Goal: Transaction & Acquisition: Book appointment/travel/reservation

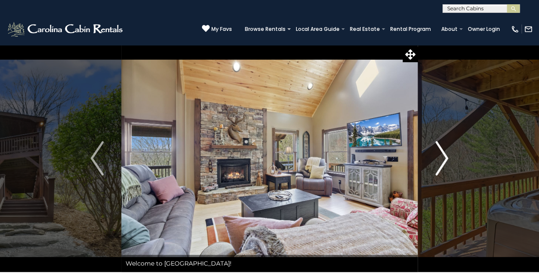
click at [441, 160] on img "Next" at bounding box center [441, 158] width 13 height 34
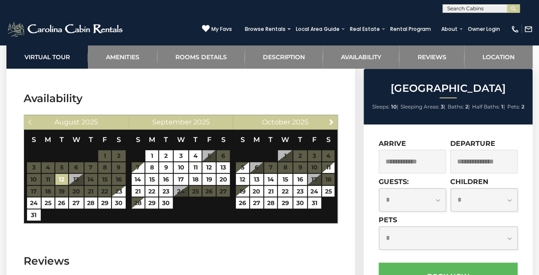
scroll to position [1782, 0]
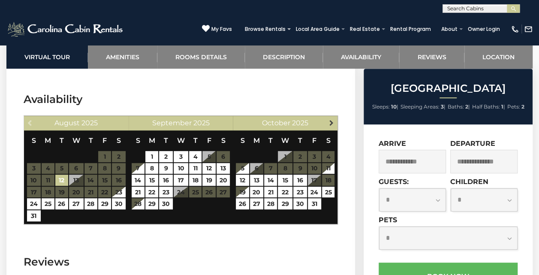
click at [331, 117] on link "Next" at bounding box center [331, 122] width 11 height 11
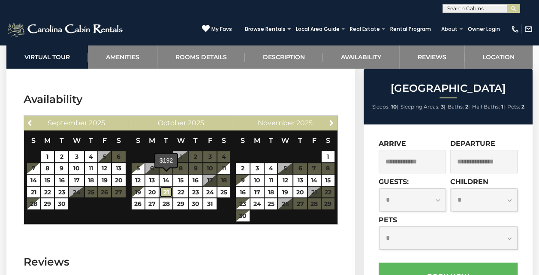
click at [165, 186] on link "21" at bounding box center [165, 191] width 13 height 11
type input "**********"
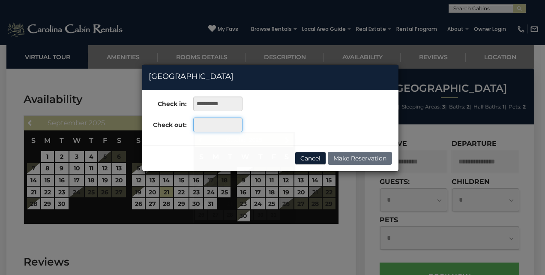
click at [209, 127] on input "text" at bounding box center [217, 124] width 49 height 15
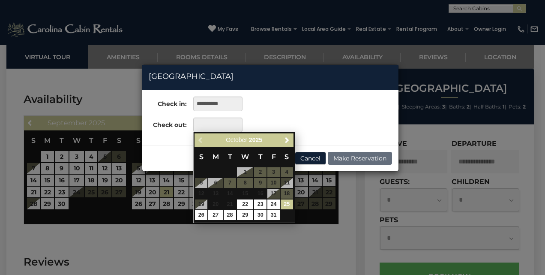
click at [284, 200] on link "25" at bounding box center [287, 204] width 12 height 10
type input "**********"
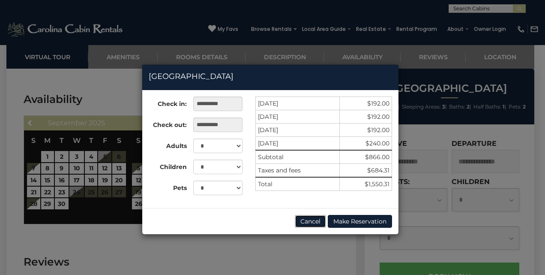
click at [305, 218] on button "Cancel" at bounding box center [310, 221] width 31 height 13
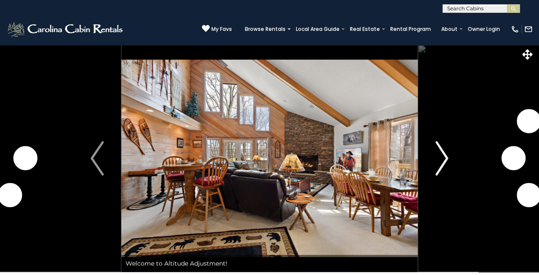
click at [435, 157] on img "Next" at bounding box center [441, 158] width 13 height 34
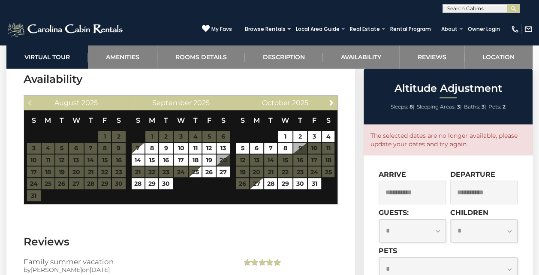
scroll to position [1782, 0]
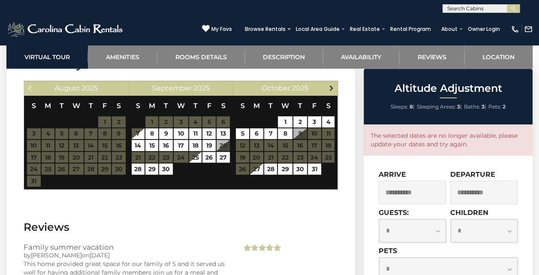
click at [329, 84] on span "Next" at bounding box center [330, 87] width 7 height 7
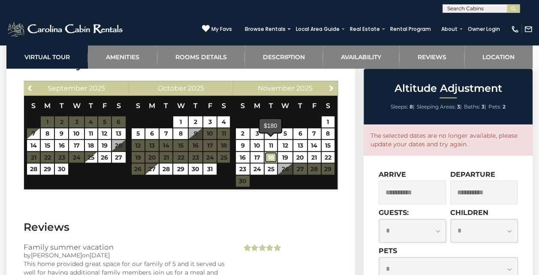
click at [271, 152] on link "18" at bounding box center [270, 157] width 12 height 11
type input "**********"
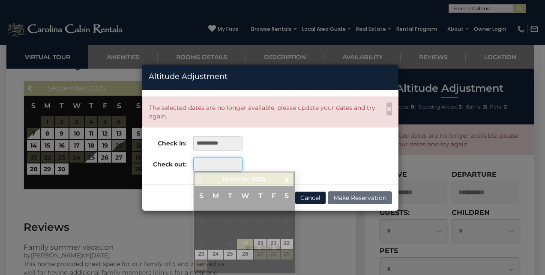
click at [225, 161] on input "text" at bounding box center [217, 164] width 49 height 15
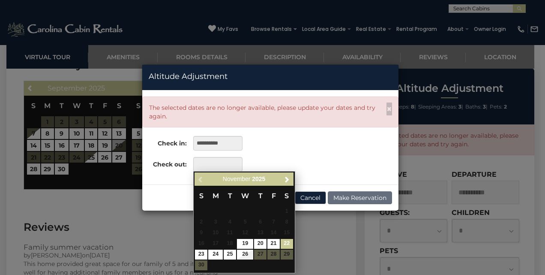
click at [285, 245] on link "22" at bounding box center [287, 244] width 12 height 10
type input "**********"
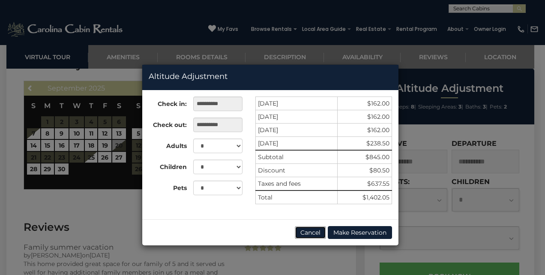
click at [312, 231] on button "Cancel" at bounding box center [310, 232] width 31 height 13
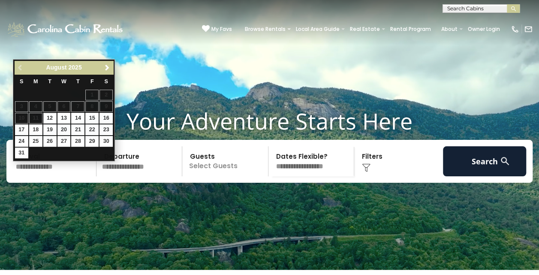
click at [60, 176] on input "text" at bounding box center [55, 161] width 84 height 30
click at [107, 67] on span "Next" at bounding box center [107, 67] width 7 height 7
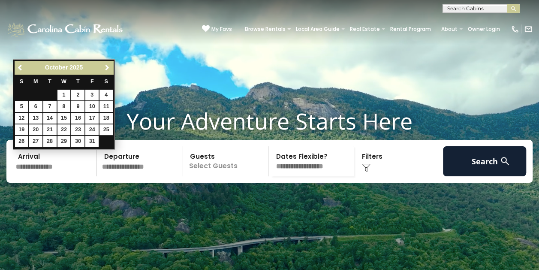
click at [107, 67] on span "Next" at bounding box center [107, 67] width 7 height 7
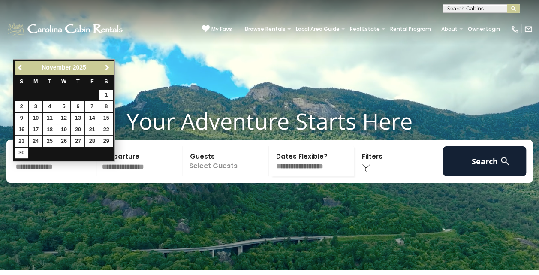
click at [107, 67] on span "Next" at bounding box center [107, 67] width 7 height 7
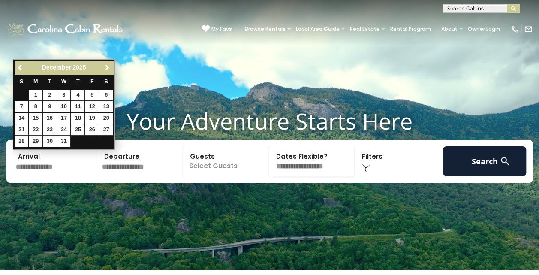
click at [107, 67] on span "Next" at bounding box center [107, 67] width 7 height 7
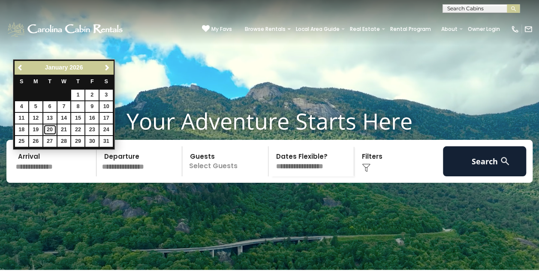
click at [46, 129] on link "20" at bounding box center [49, 129] width 13 height 11
type input "*******"
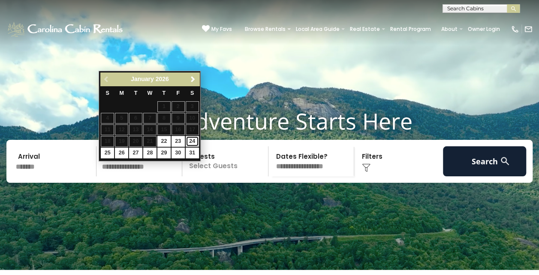
click at [190, 141] on link "24" at bounding box center [192, 141] width 13 height 11
type input "*******"
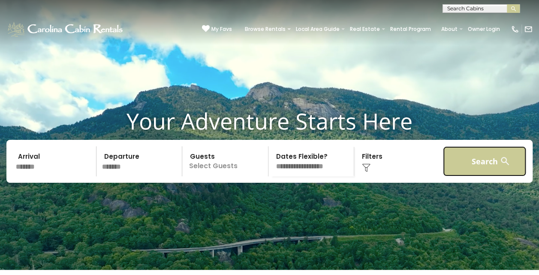
click at [473, 171] on button "Search" at bounding box center [485, 161] width 84 height 30
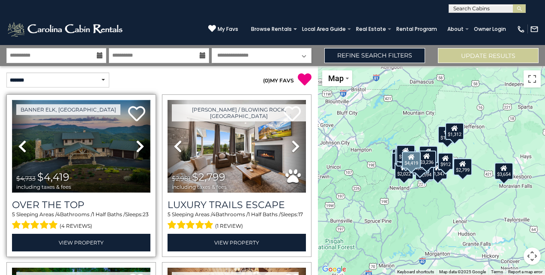
click at [102, 169] on img at bounding box center [81, 146] width 138 height 93
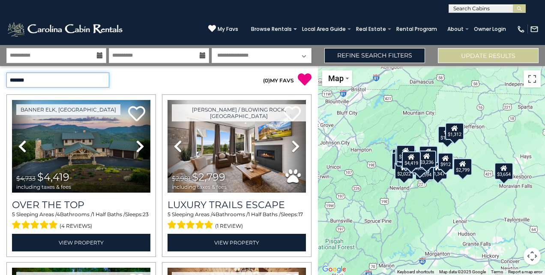
click at [100, 78] on select "**********" at bounding box center [57, 79] width 103 height 15
click at [6, 72] on select "**********" at bounding box center [57, 79] width 103 height 15
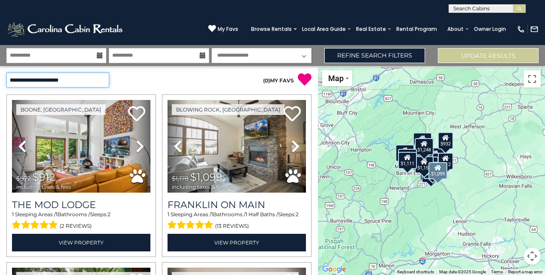
select select "**********"
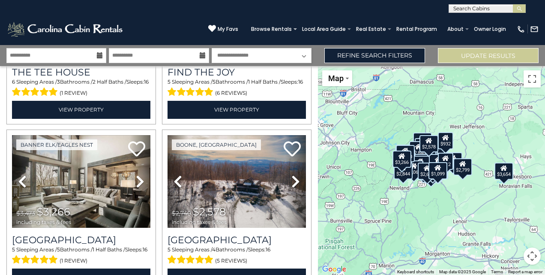
scroll to position [2352, 0]
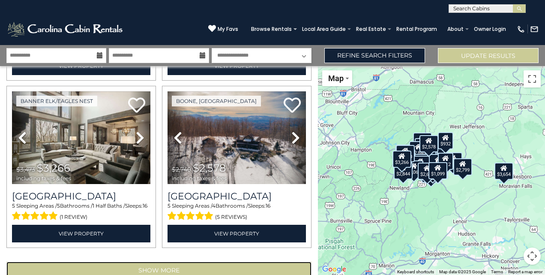
click at [150, 261] on button "Show More" at bounding box center [158, 269] width 305 height 17
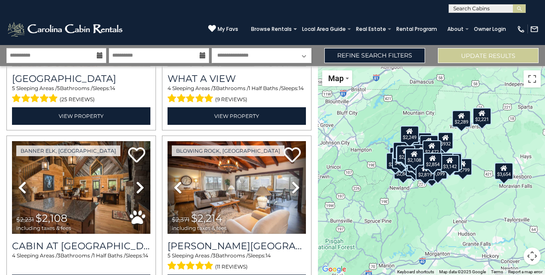
scroll to position [4838, 0]
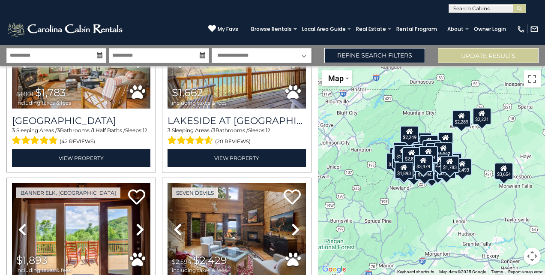
scroll to position [7323, 0]
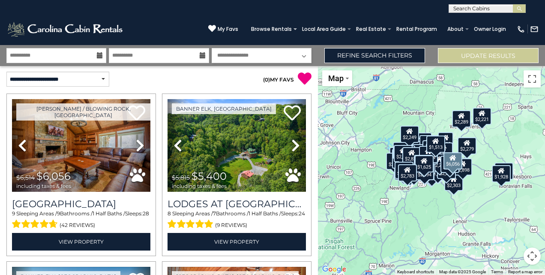
scroll to position [0, 0]
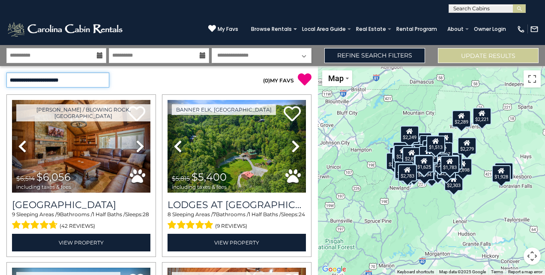
click at [101, 82] on select "**********" at bounding box center [57, 79] width 103 height 15
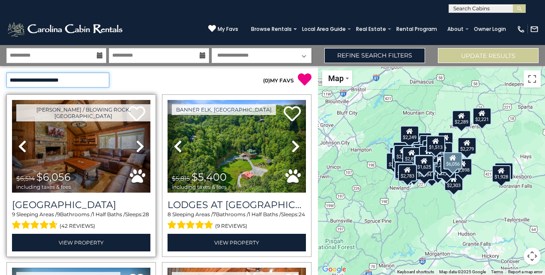
select select "*****"
click at [6, 72] on select "**********" at bounding box center [57, 79] width 103 height 15
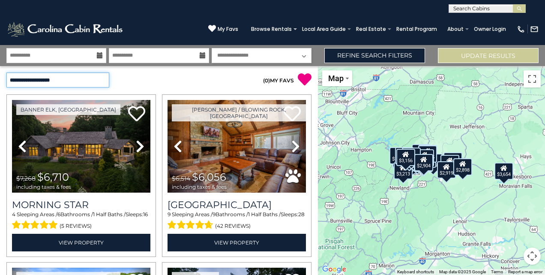
scroll to position [183, 0]
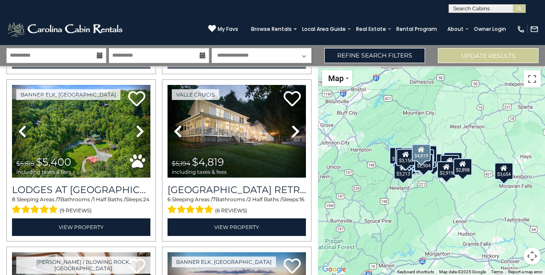
click at [309, 178] on div "Valle Crucis Previous Next" at bounding box center [237, 160] width 156 height 162
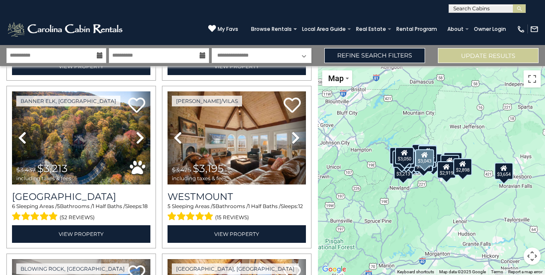
scroll to position [2352, 0]
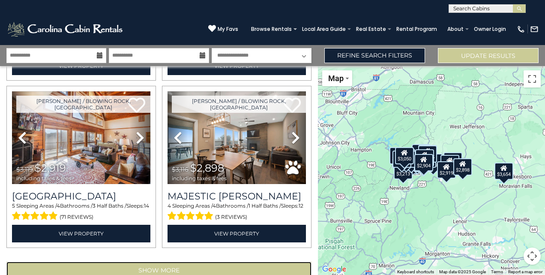
click at [194, 261] on button "Show More" at bounding box center [158, 269] width 305 height 17
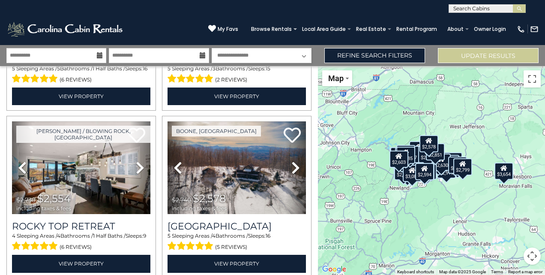
scroll to position [4838, 0]
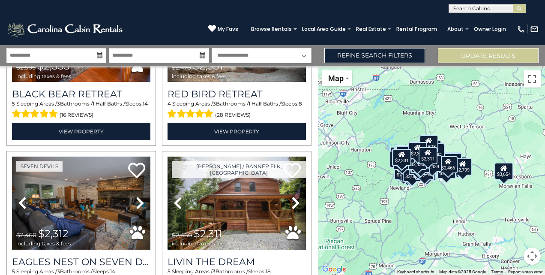
scroll to position [7323, 0]
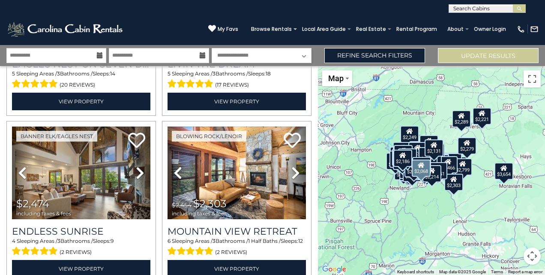
scroll to position [9809, 0]
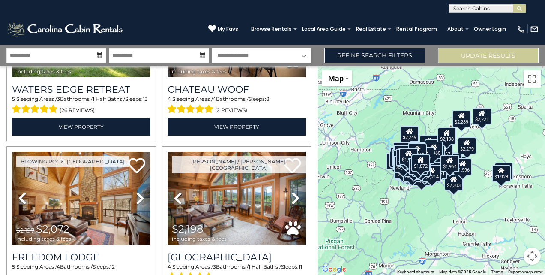
scroll to position [12294, 0]
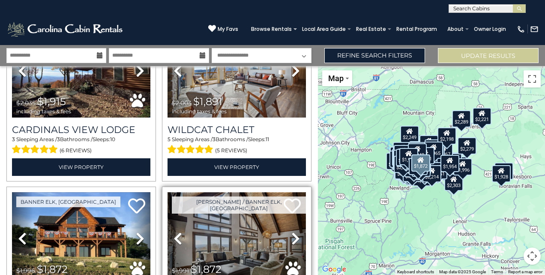
click at [262, 192] on img at bounding box center [237, 238] width 138 height 93
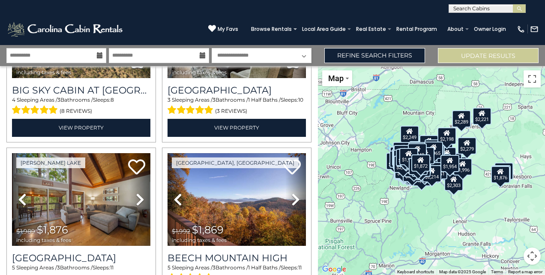
scroll to position [12586, 0]
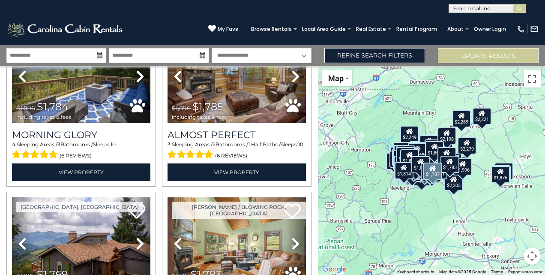
scroll to position [14300, 0]
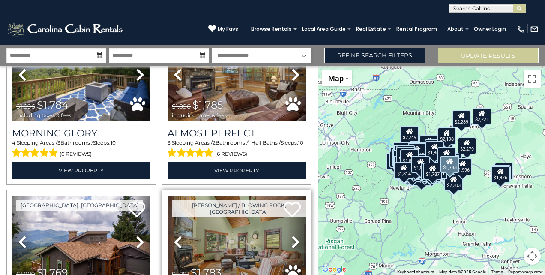
click at [291, 235] on icon at bounding box center [295, 242] width 9 height 14
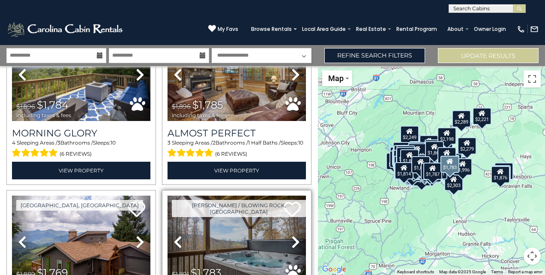
click at [291, 235] on icon at bounding box center [295, 242] width 9 height 14
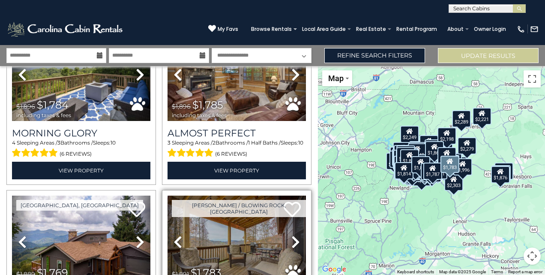
click at [291, 235] on icon at bounding box center [295, 242] width 9 height 14
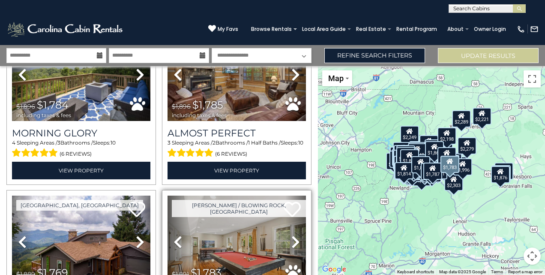
click at [291, 235] on icon at bounding box center [295, 242] width 9 height 14
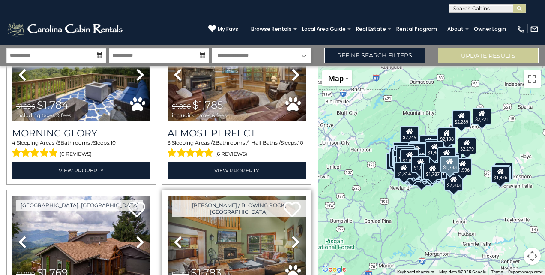
click at [291, 235] on icon at bounding box center [295, 242] width 9 height 14
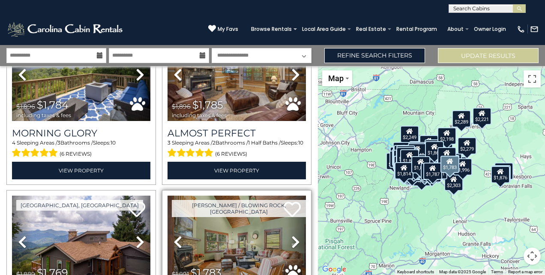
click at [291, 235] on icon at bounding box center [295, 242] width 9 height 14
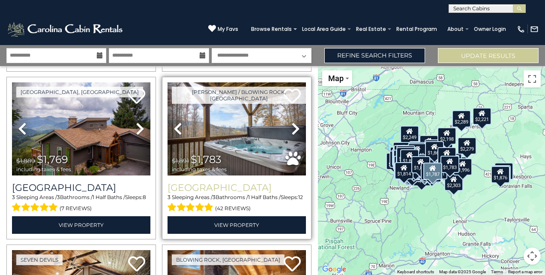
scroll to position [14437, 0]
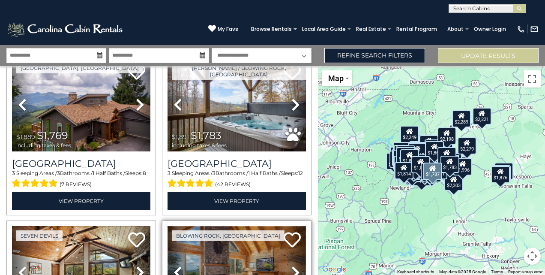
click at [268, 226] on img at bounding box center [237, 272] width 138 height 93
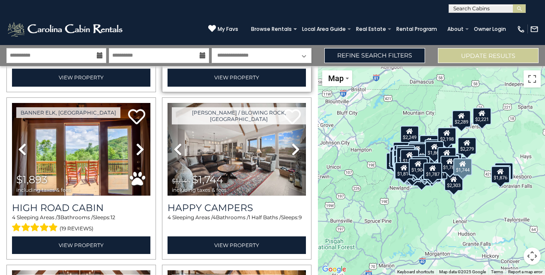
scroll to position [14779, 0]
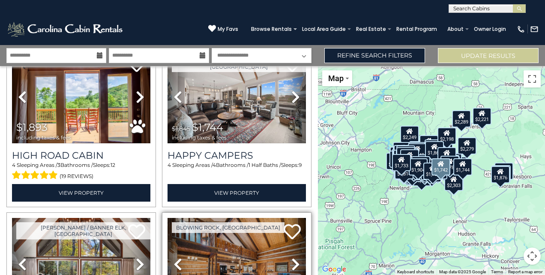
click at [292, 257] on icon at bounding box center [295, 264] width 9 height 14
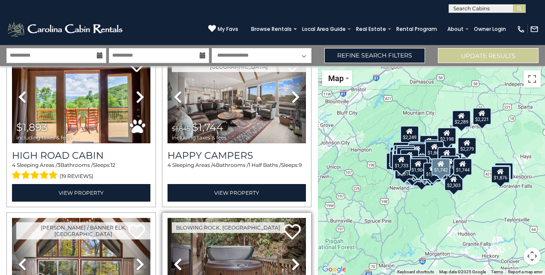
click at [292, 257] on icon at bounding box center [295, 264] width 9 height 14
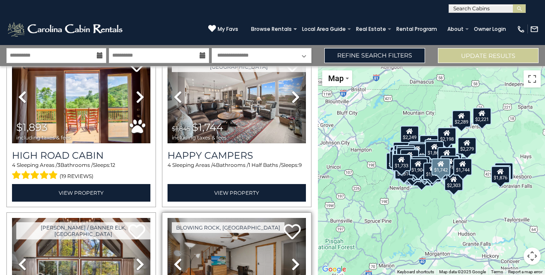
click at [292, 257] on icon at bounding box center [295, 264] width 9 height 14
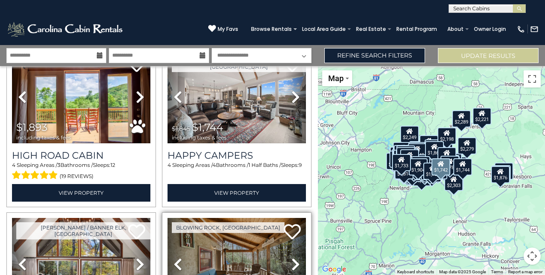
click at [292, 257] on icon at bounding box center [295, 264] width 9 height 14
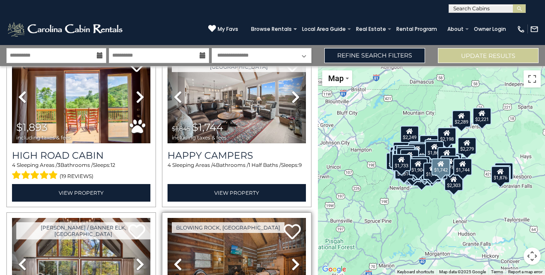
click at [292, 257] on icon at bounding box center [295, 264] width 9 height 14
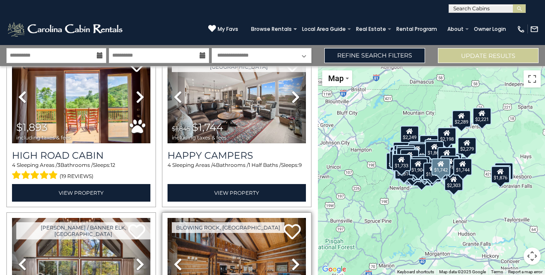
click at [292, 257] on icon at bounding box center [295, 264] width 9 height 14
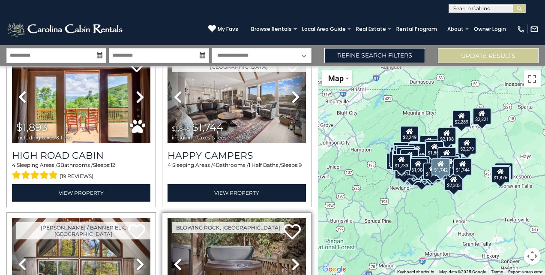
click at [226, 218] on img at bounding box center [237, 264] width 138 height 93
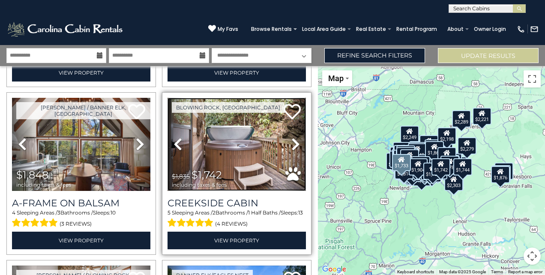
scroll to position [14917, 0]
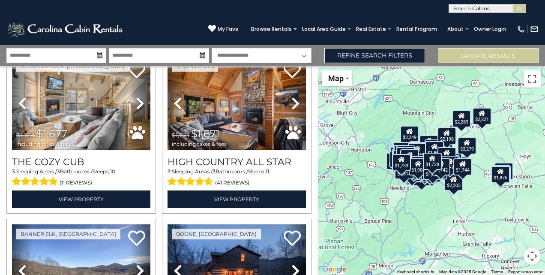
scroll to position [15928, 0]
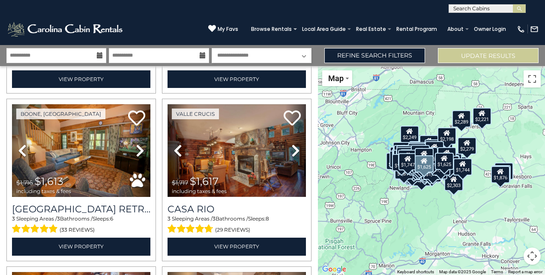
scroll to position [17266, 0]
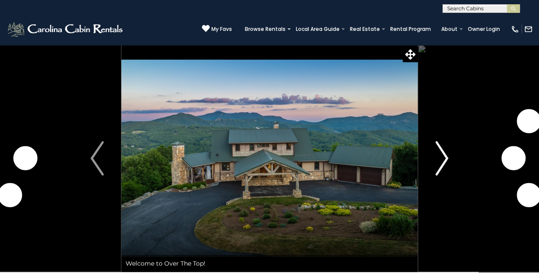
click at [439, 156] on img "Next" at bounding box center [441, 158] width 13 height 34
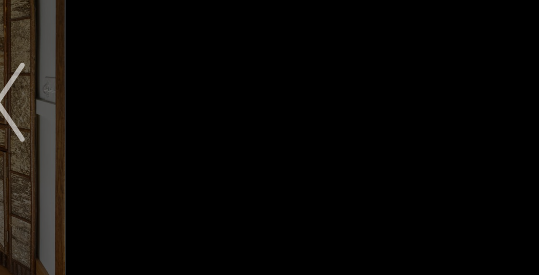
scroll to position [9, 0]
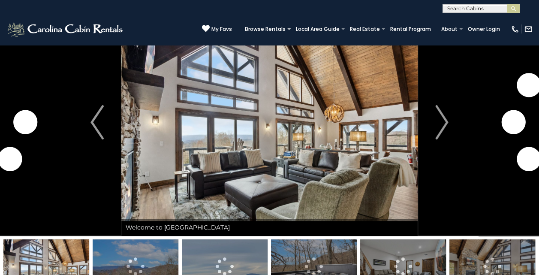
scroll to position [17, 0]
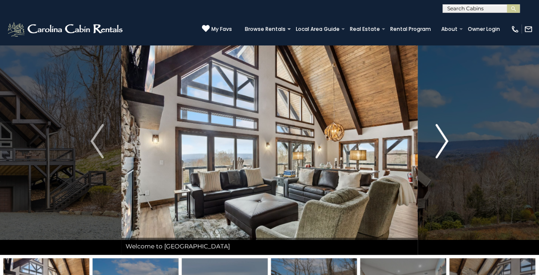
click at [443, 146] on img "Next" at bounding box center [441, 141] width 13 height 34
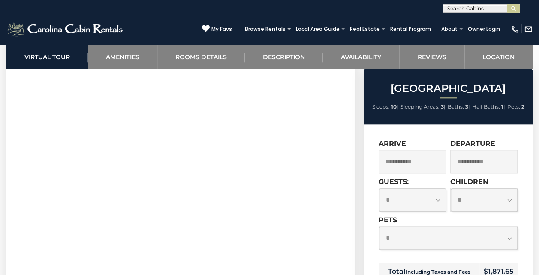
scroll to position [428, 0]
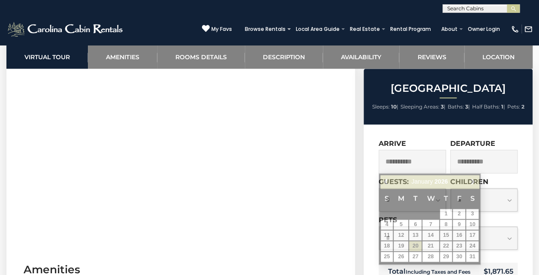
click at [428, 163] on input "**********" at bounding box center [411, 162] width 67 height 24
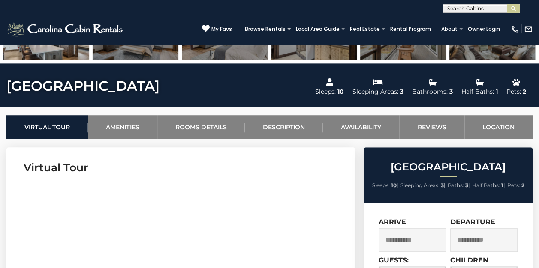
scroll to position [409, 0]
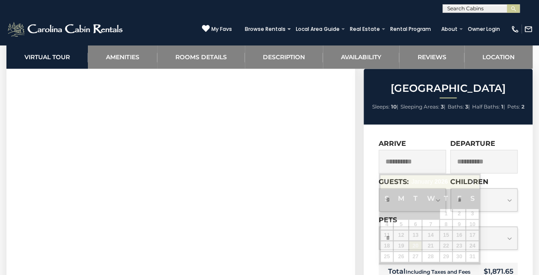
click at [428, 165] on input "**********" at bounding box center [411, 162] width 67 height 24
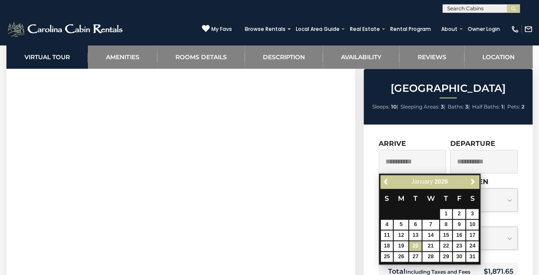
click at [434, 164] on input "**********" at bounding box center [411, 162] width 67 height 24
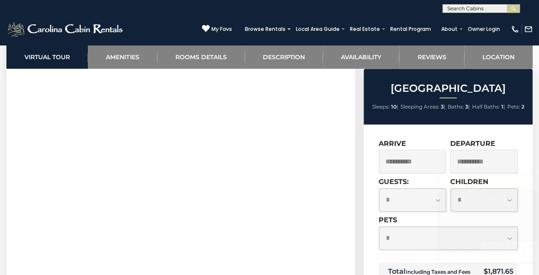
scroll to position [0, 0]
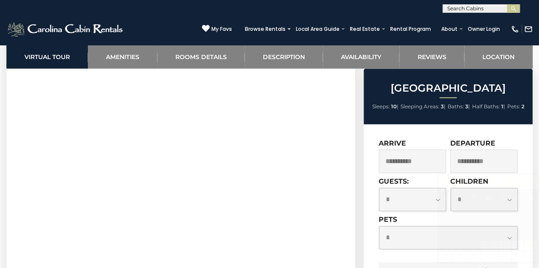
click at [455, 7] on input "text" at bounding box center [480, 10] width 75 height 9
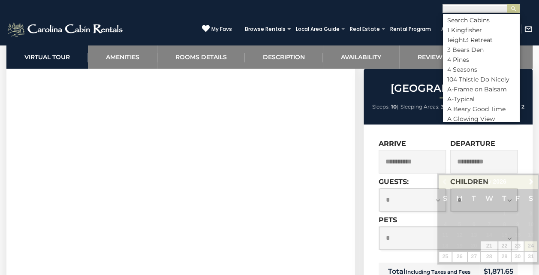
click at [455, 7] on input "text" at bounding box center [480, 10] width 75 height 9
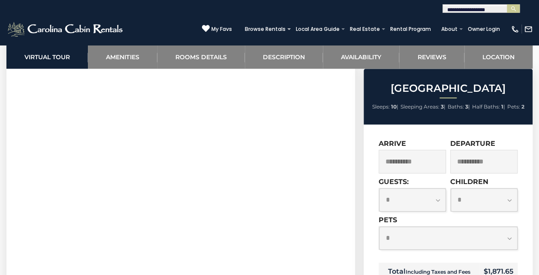
type input "**********"
click at [492, 8] on input "text" at bounding box center [480, 10] width 75 height 9
click at [468, 21] on em "[GEOGRAPHIC_DATA]" at bounding box center [480, 20] width 66 height 8
click at [512, 10] on img "submit" at bounding box center [513, 9] width 6 height 6
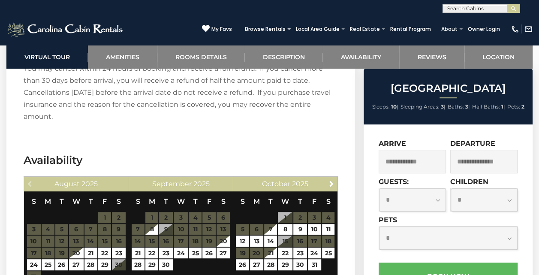
scroll to position [1887, 0]
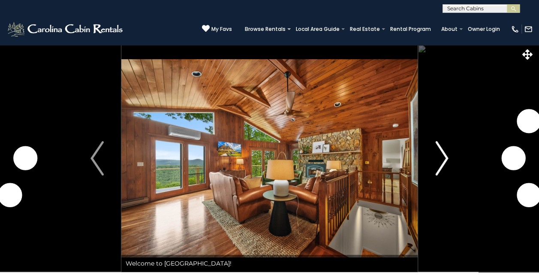
click at [440, 162] on img "Next" at bounding box center [441, 158] width 13 height 34
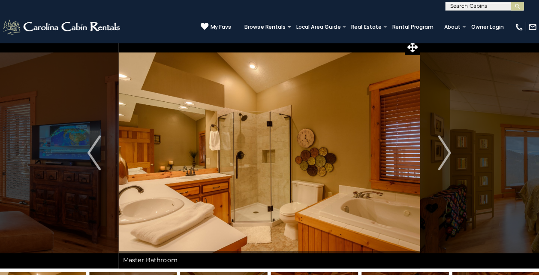
scroll to position [5, 0]
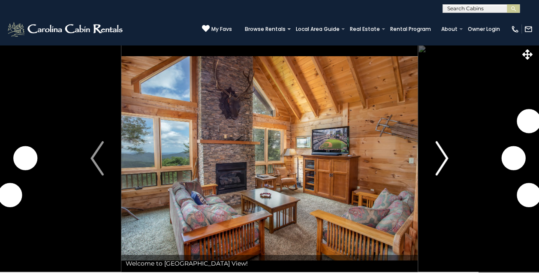
click at [444, 158] on img "Next" at bounding box center [441, 158] width 13 height 34
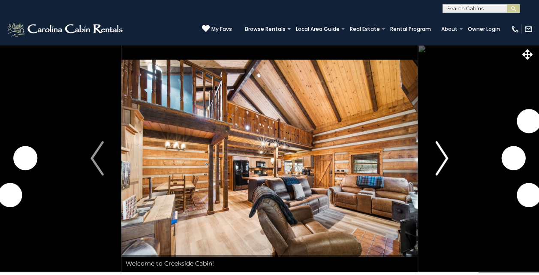
click at [442, 153] on img "Next" at bounding box center [441, 158] width 13 height 34
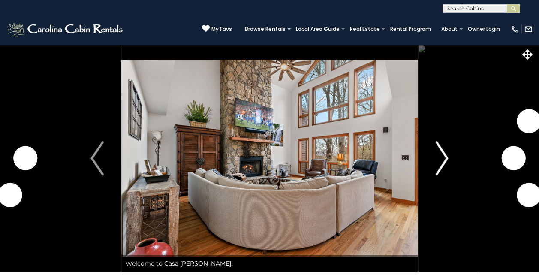
click at [451, 160] on button "Next" at bounding box center [441, 158] width 48 height 227
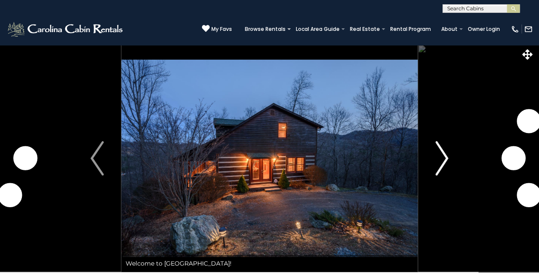
click at [440, 161] on img "Next" at bounding box center [441, 158] width 13 height 34
